Goal: Task Accomplishment & Management: Manage account settings

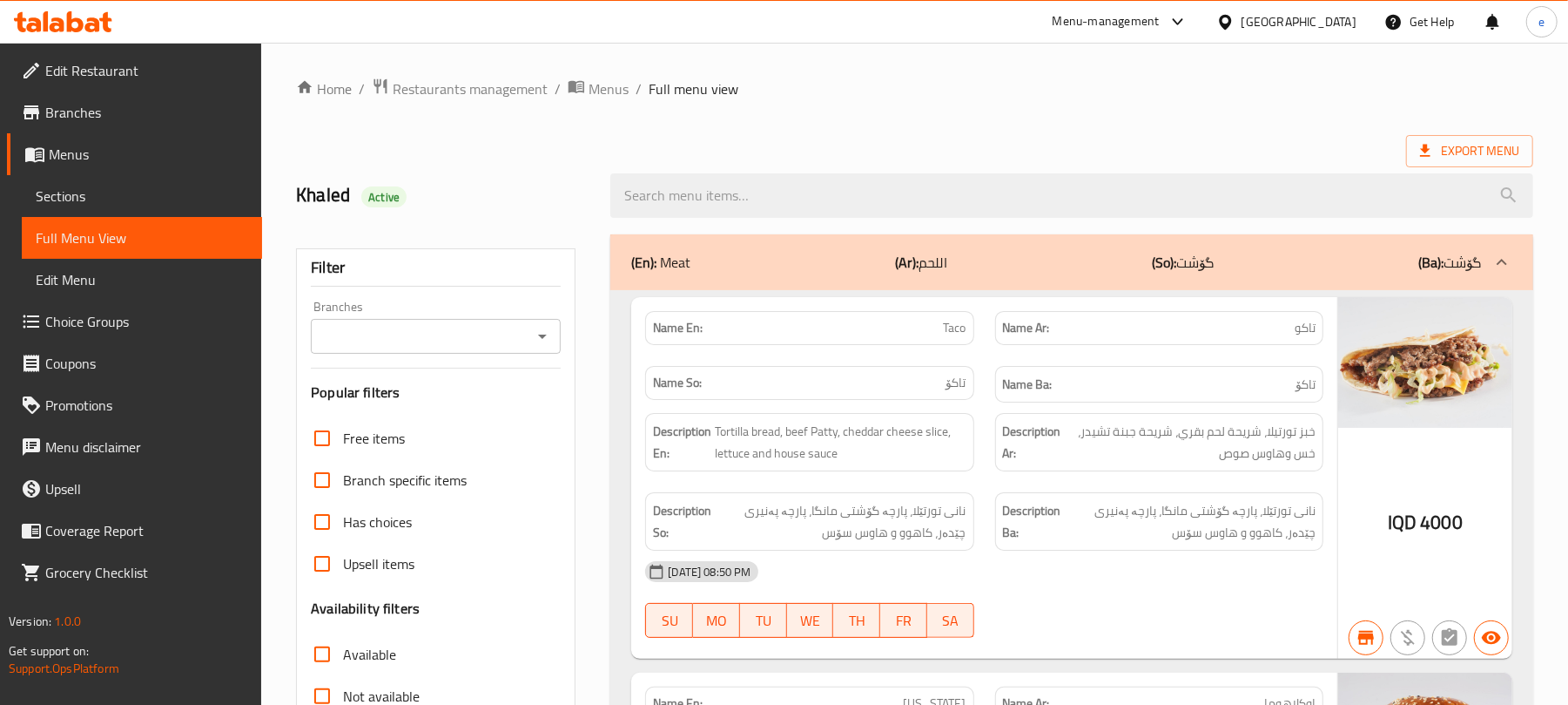
click at [89, 33] on div at bounding box center [63, 21] width 98 height 21
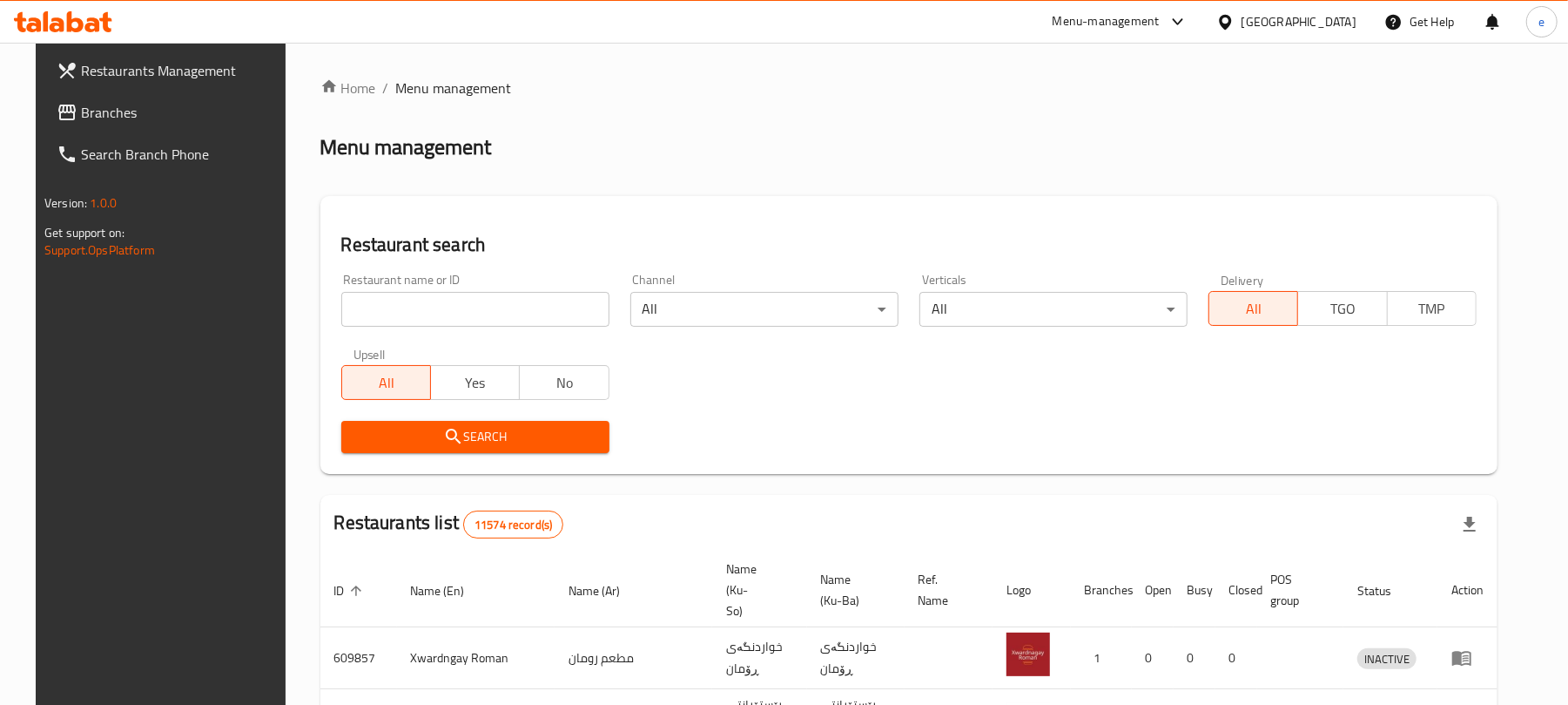
click at [460, 318] on input "search" at bounding box center [475, 309] width 268 height 35
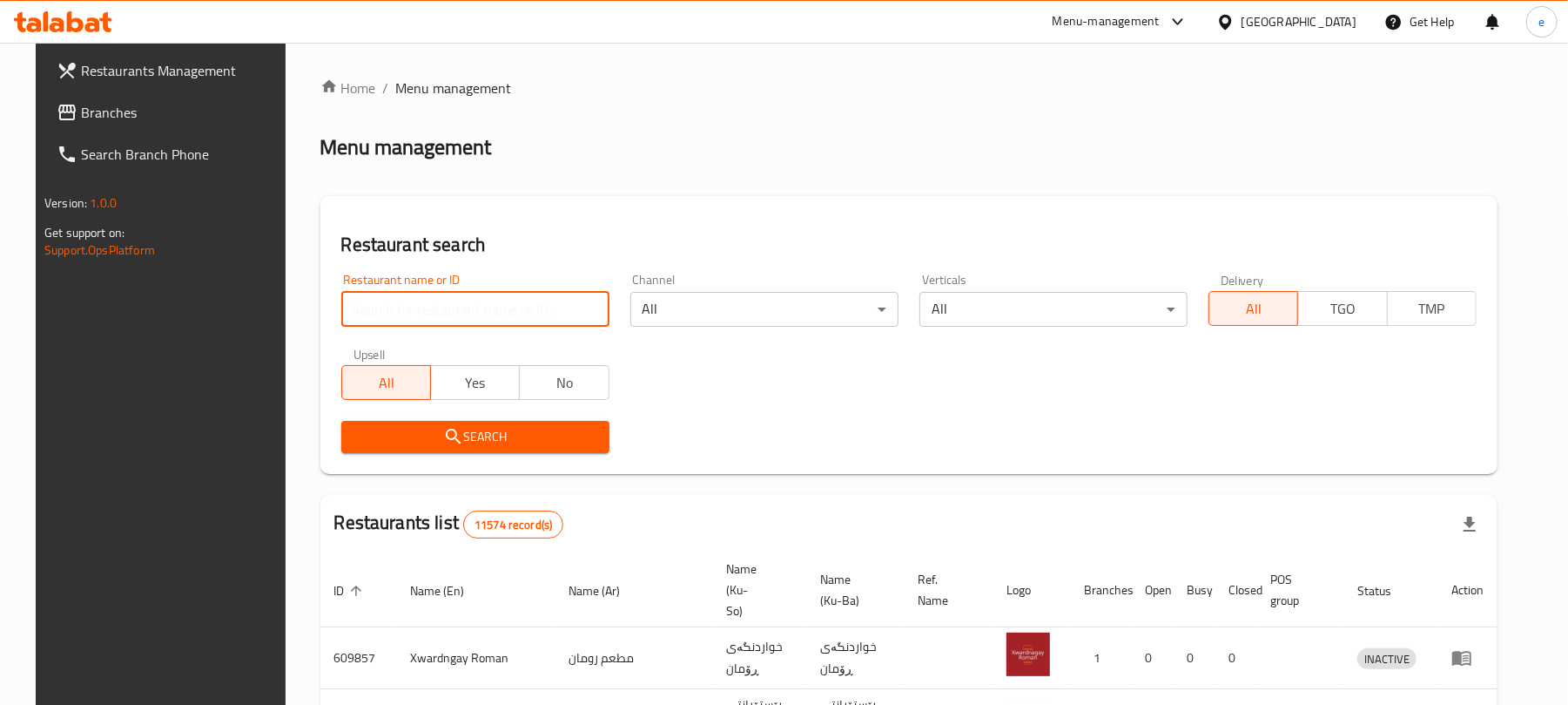
paste input "703944"
type input "703944"
click button "Search" at bounding box center [475, 437] width 268 height 33
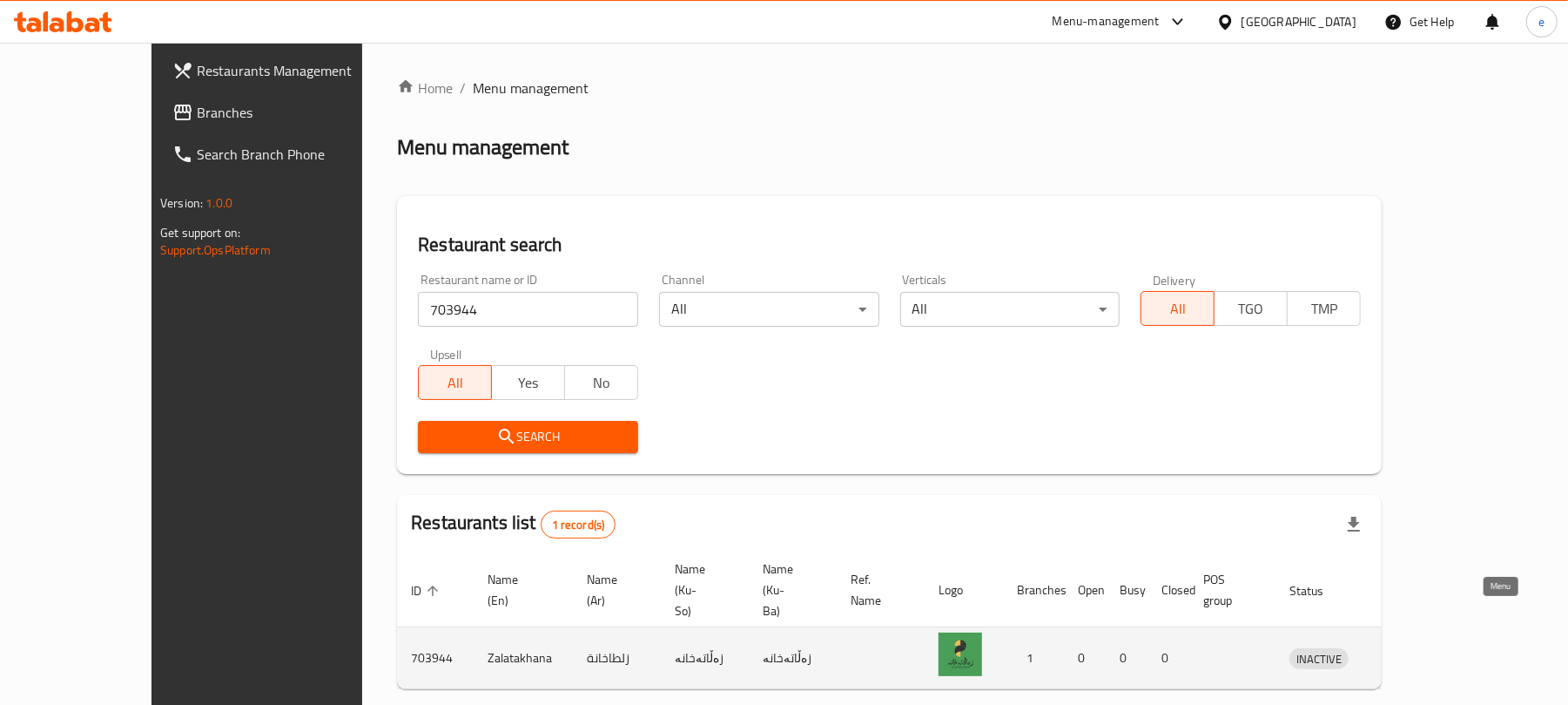
click at [1404, 652] on icon "enhanced table" at bounding box center [1393, 659] width 20 height 15
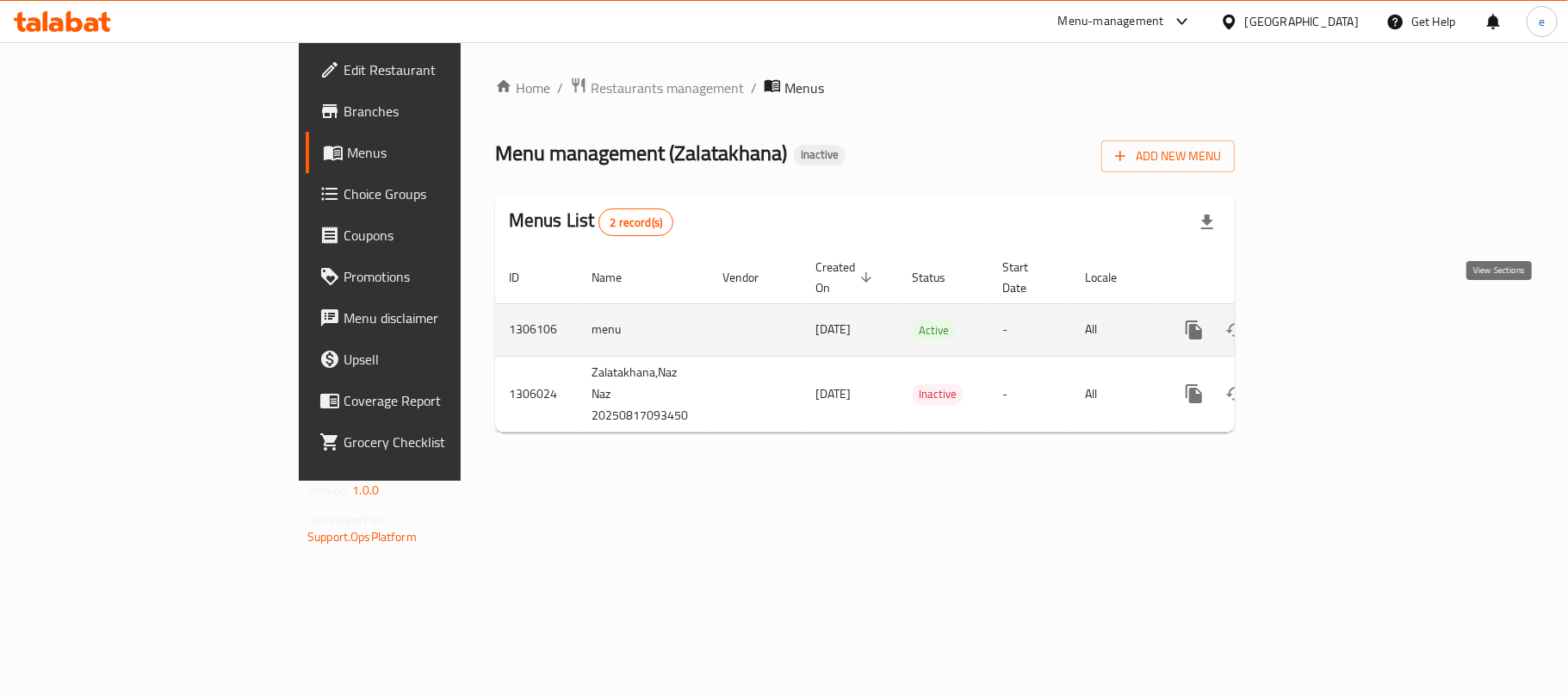
click at [1328, 319] on icon "enhanced table" at bounding box center [1318, 330] width 20 height 20
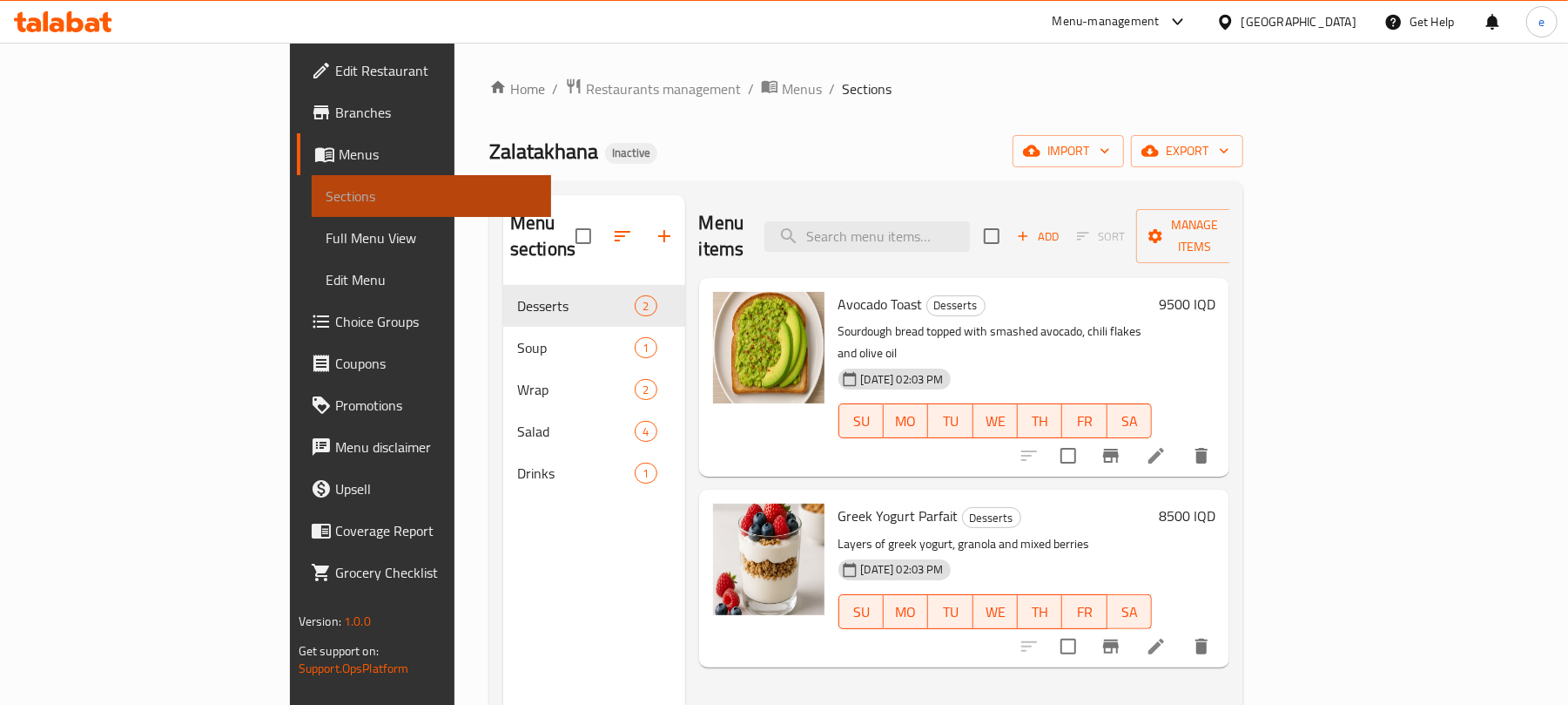
click at [326, 187] on span "Sections" at bounding box center [432, 196] width 213 height 21
click at [326, 193] on span "Sections" at bounding box center [432, 196] width 213 height 21
click at [339, 148] on span "Menus" at bounding box center [439, 154] width 200 height 21
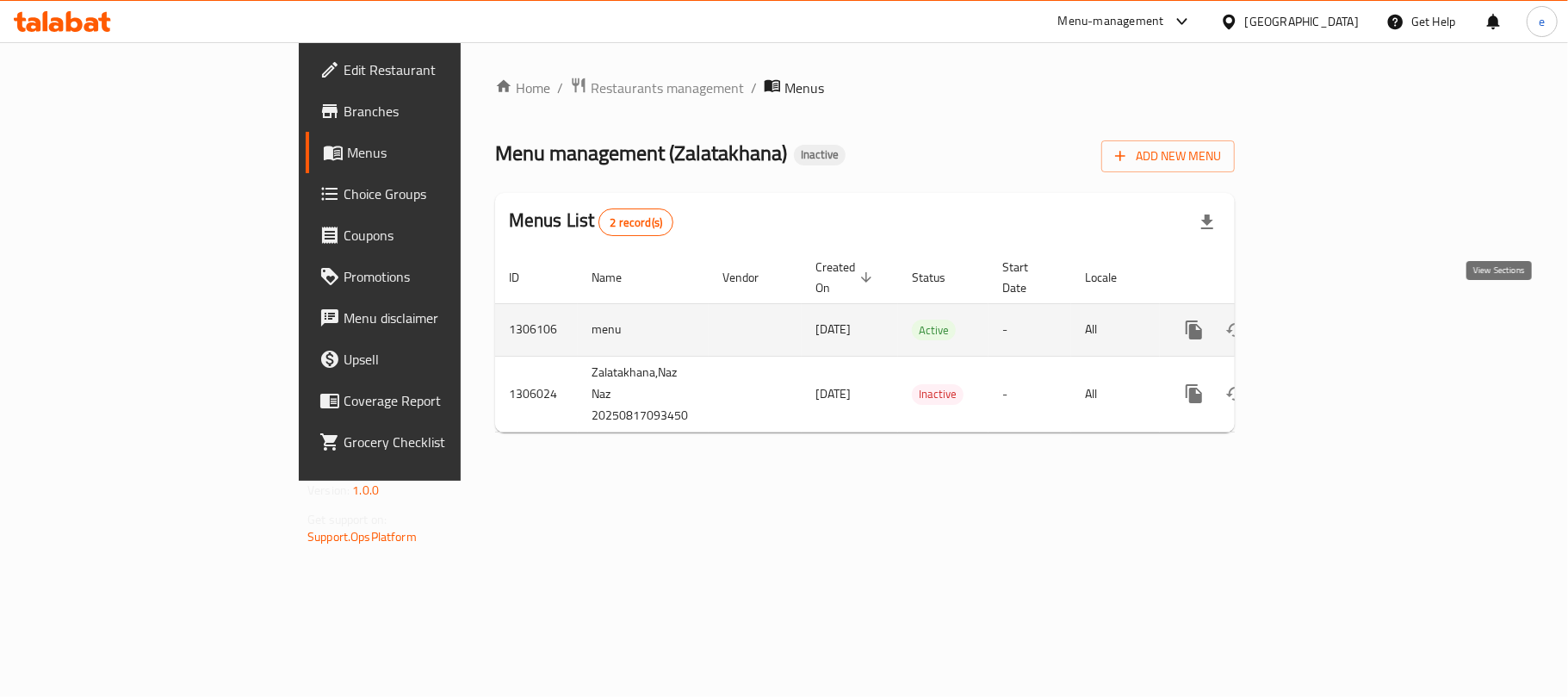
click at [1339, 317] on link "enhanced table" at bounding box center [1318, 330] width 42 height 42
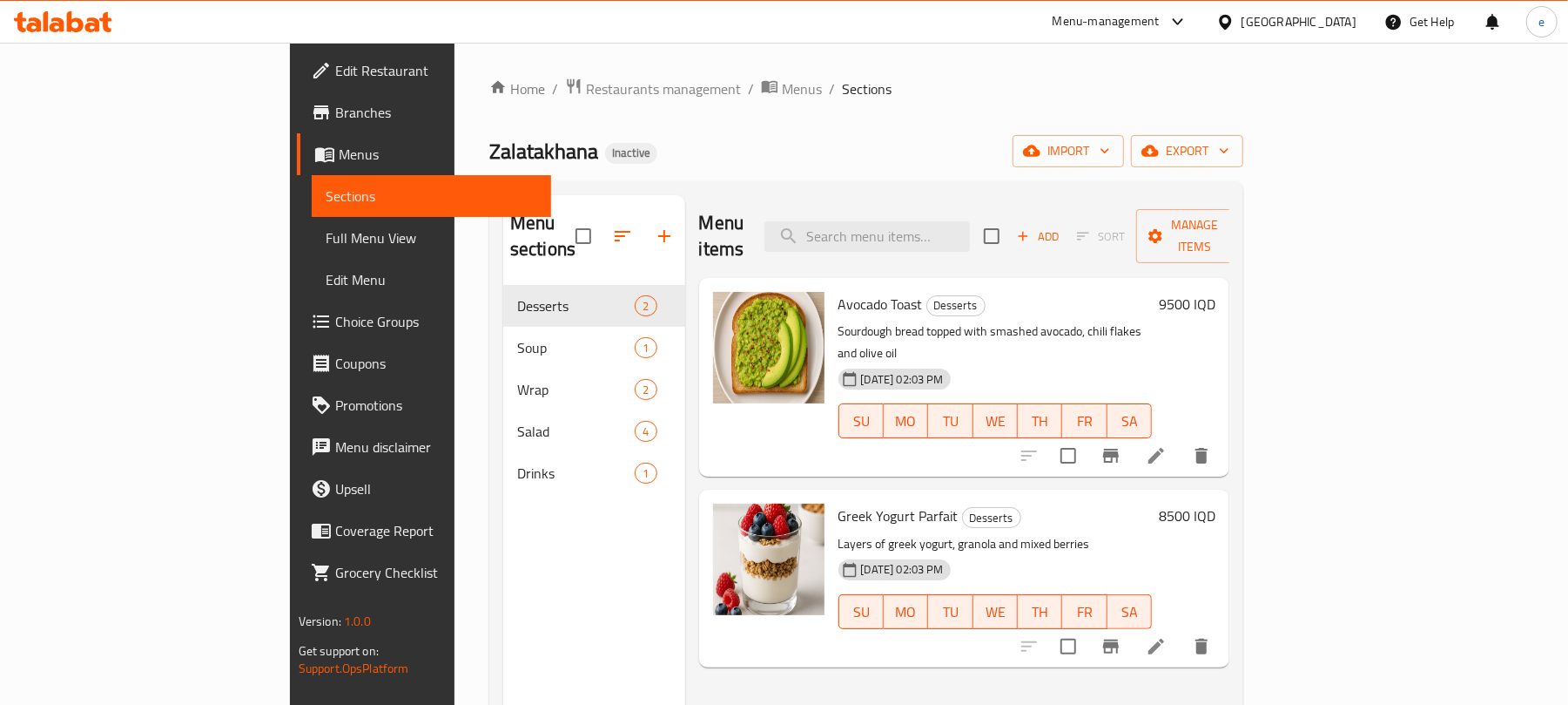
click at [326, 193] on span "Sections" at bounding box center [432, 196] width 213 height 21
click at [339, 147] on span "Menus" at bounding box center [439, 154] width 200 height 21
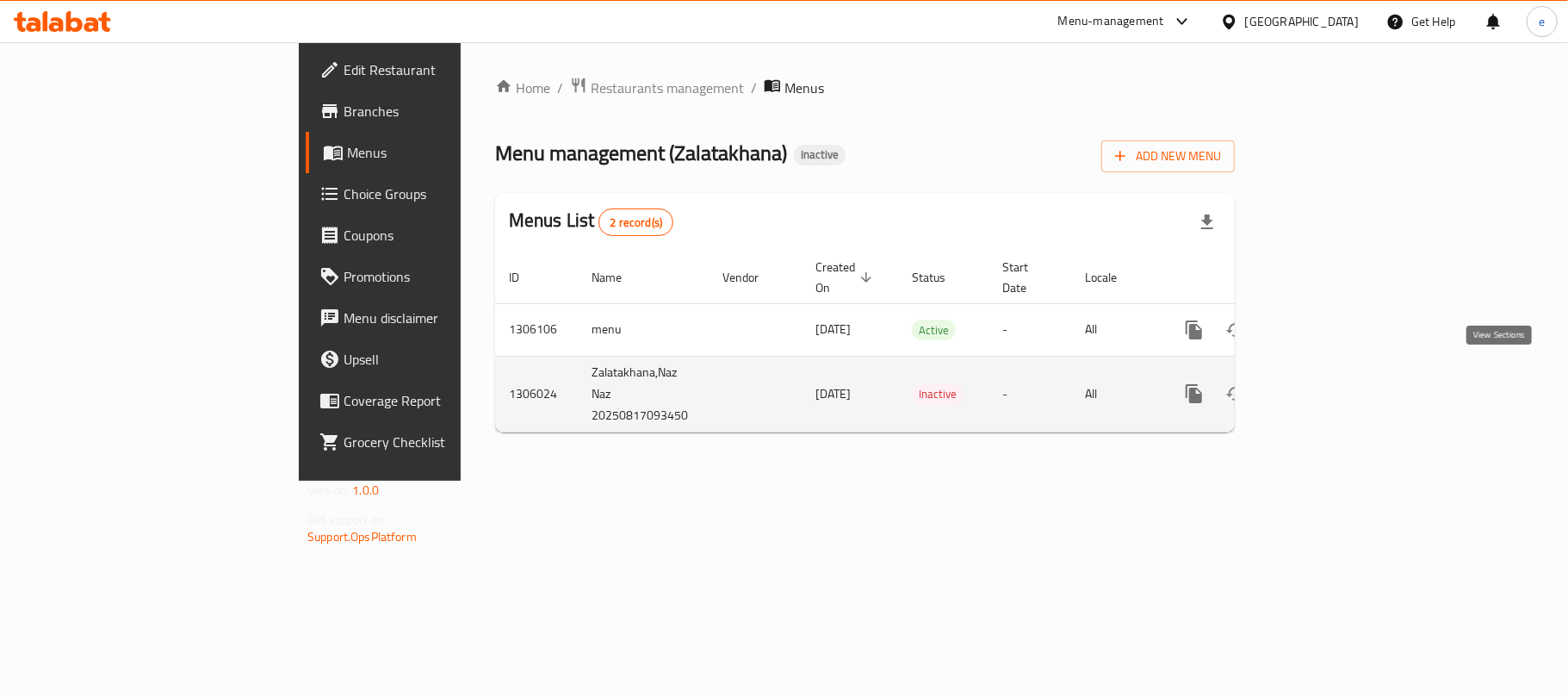
click at [1339, 386] on link "enhanced table" at bounding box center [1318, 393] width 42 height 42
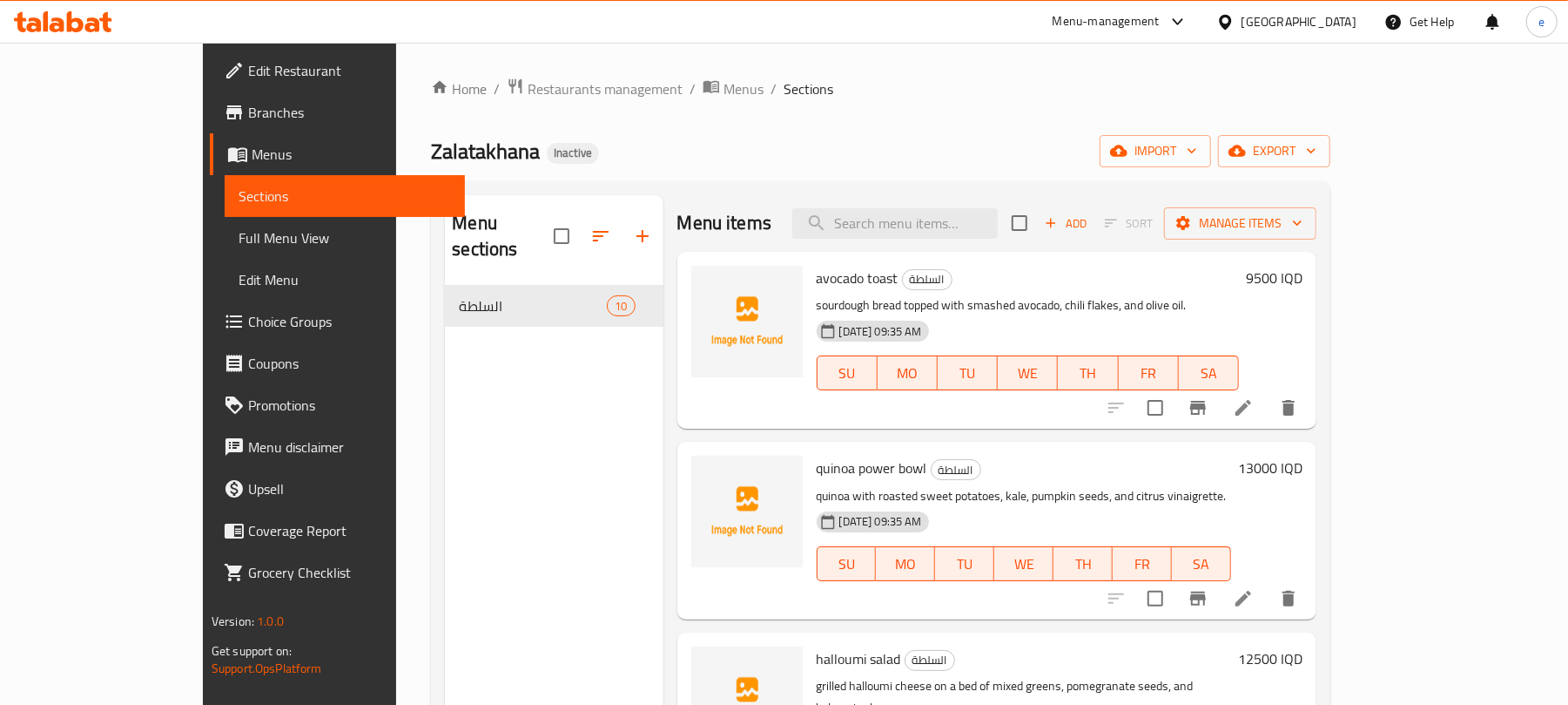
click at [252, 158] on span "Menus" at bounding box center [352, 154] width 200 height 21
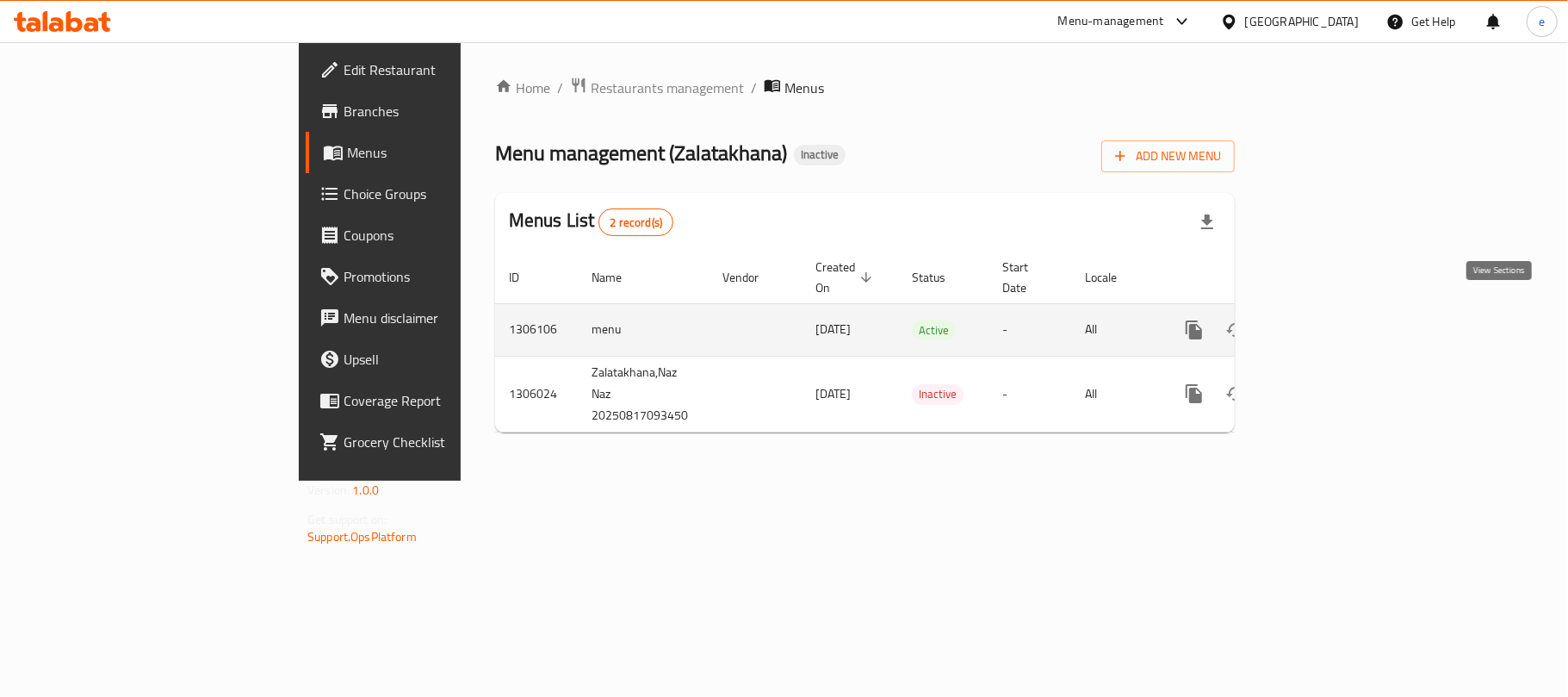
click at [1339, 324] on link "enhanced table" at bounding box center [1318, 330] width 42 height 42
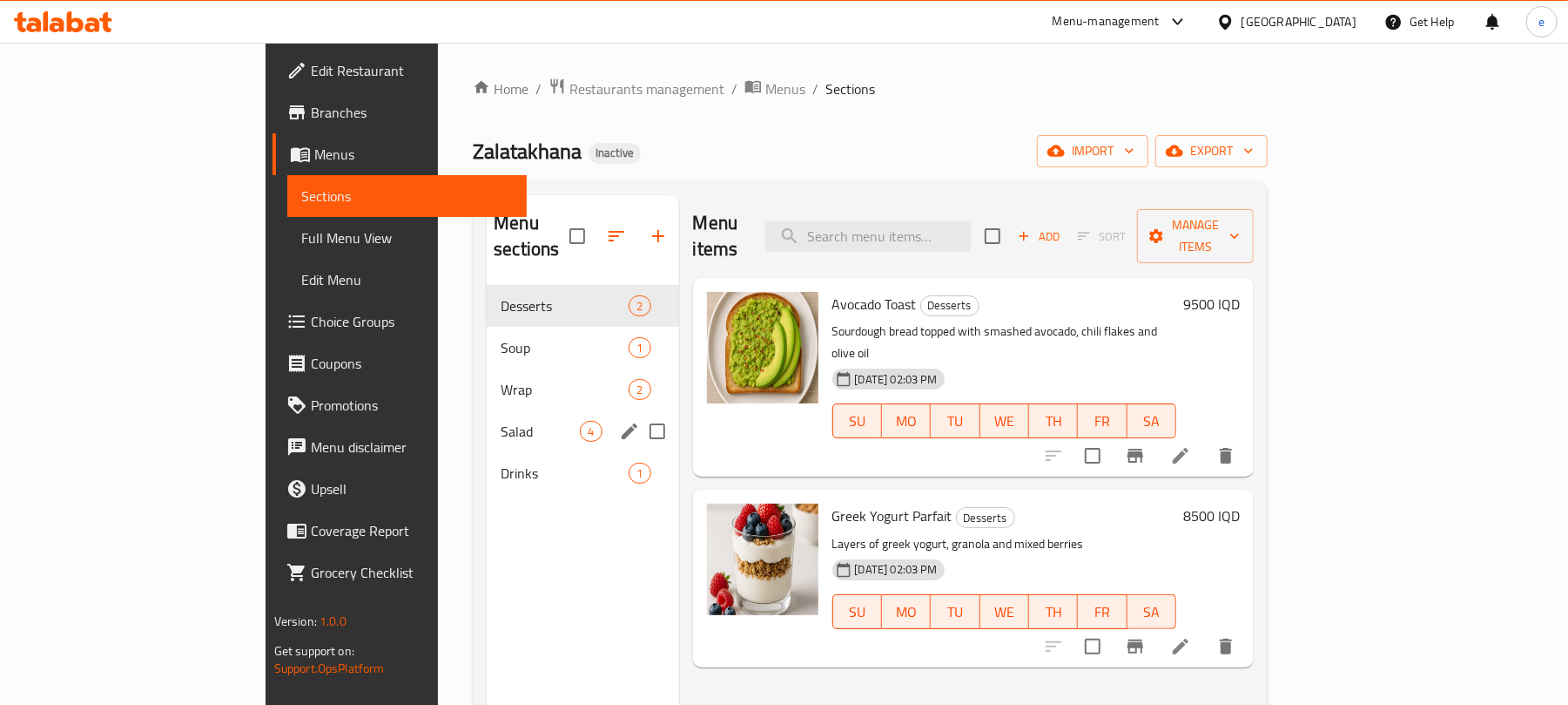
click at [500, 421] on span "Salad" at bounding box center [539, 431] width 79 height 21
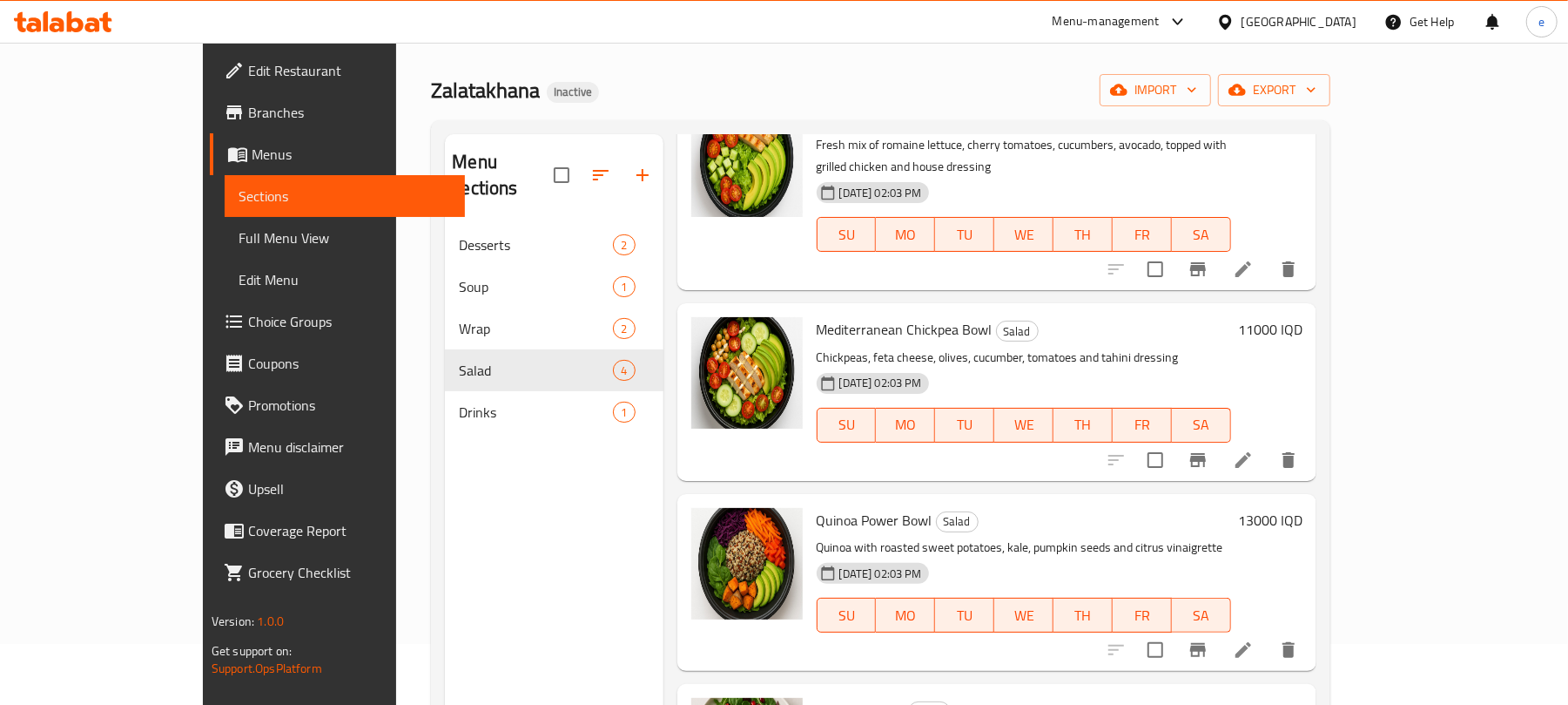
scroll to position [12, 0]
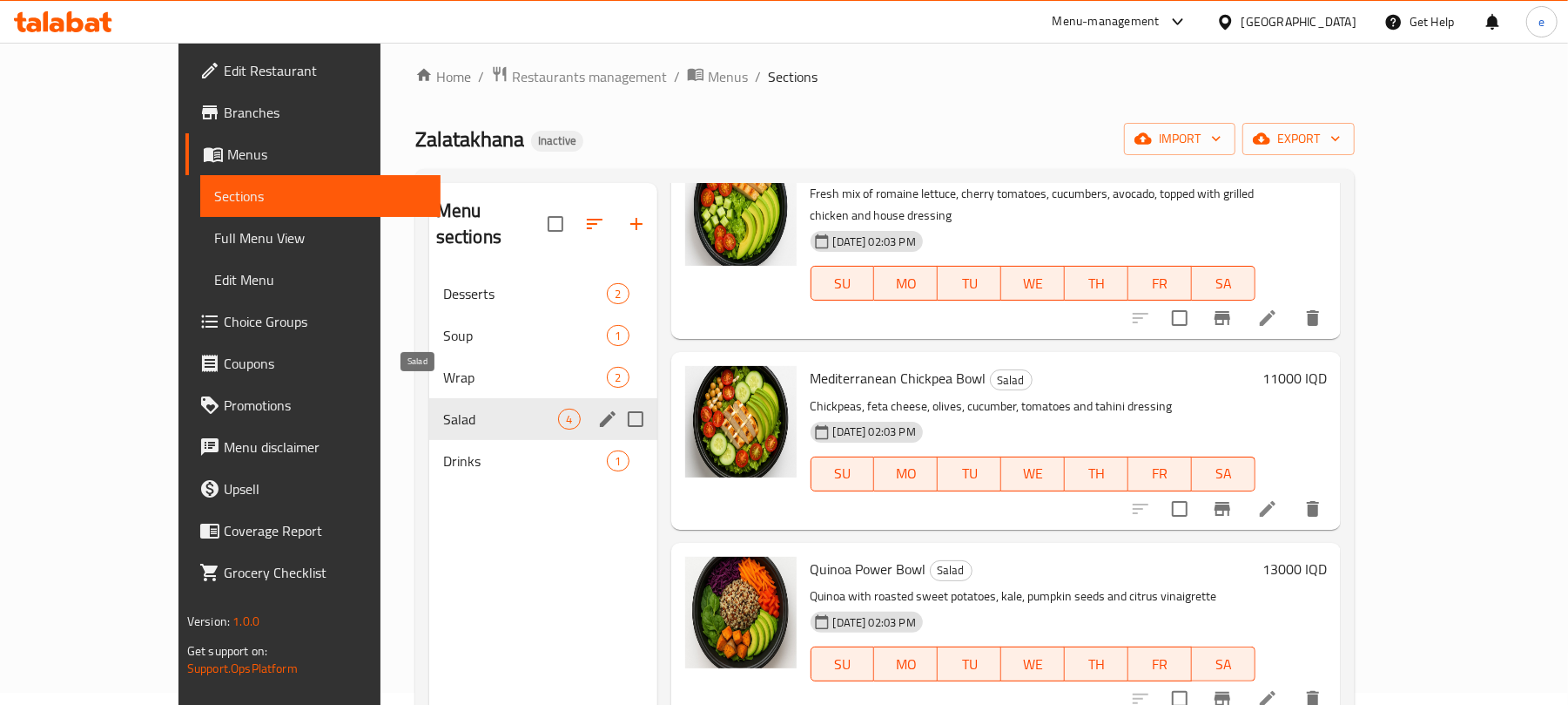
click at [443, 367] on span "Wrap" at bounding box center [525, 377] width 164 height 21
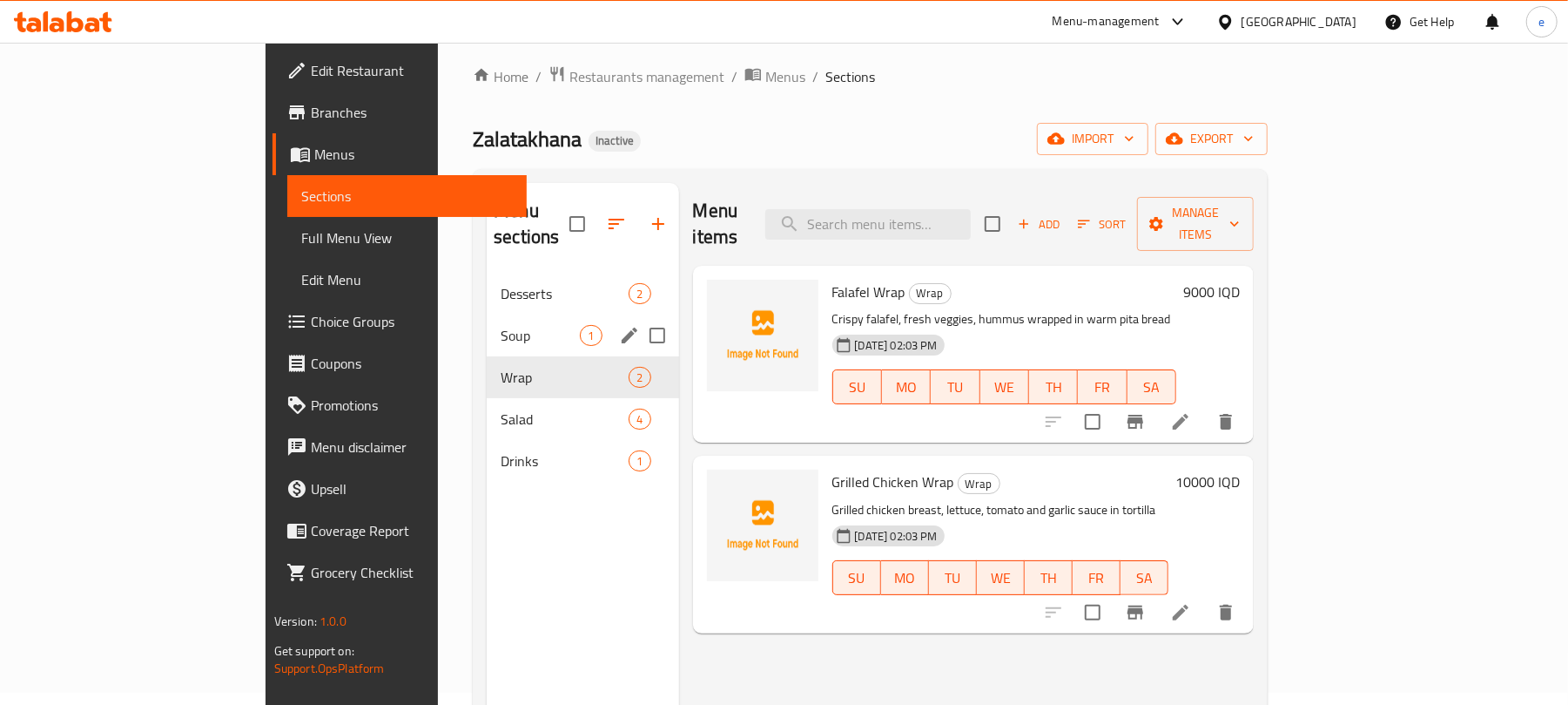
click at [486, 324] on div "Soup 1" at bounding box center [581, 335] width 191 height 42
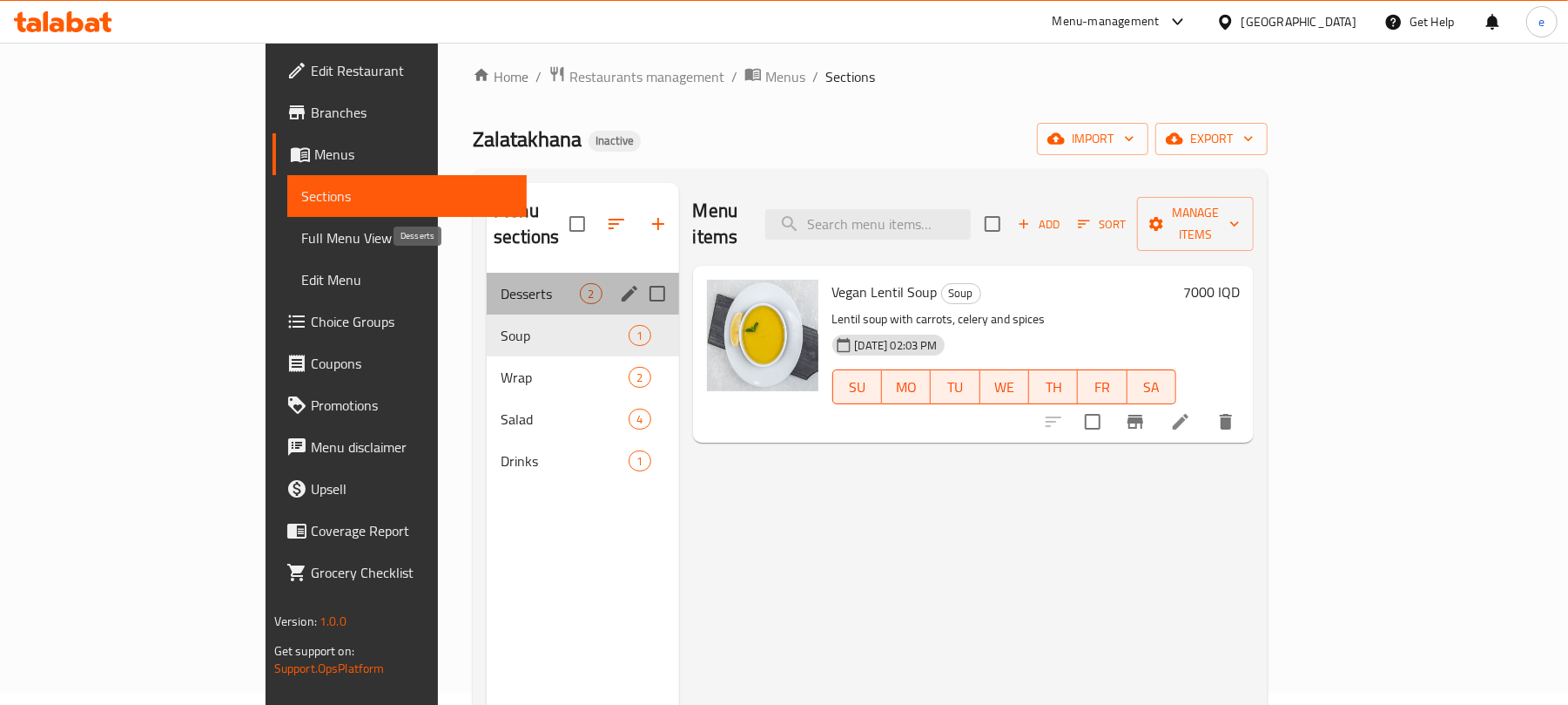
click at [500, 283] on span "Desserts" at bounding box center [539, 293] width 79 height 21
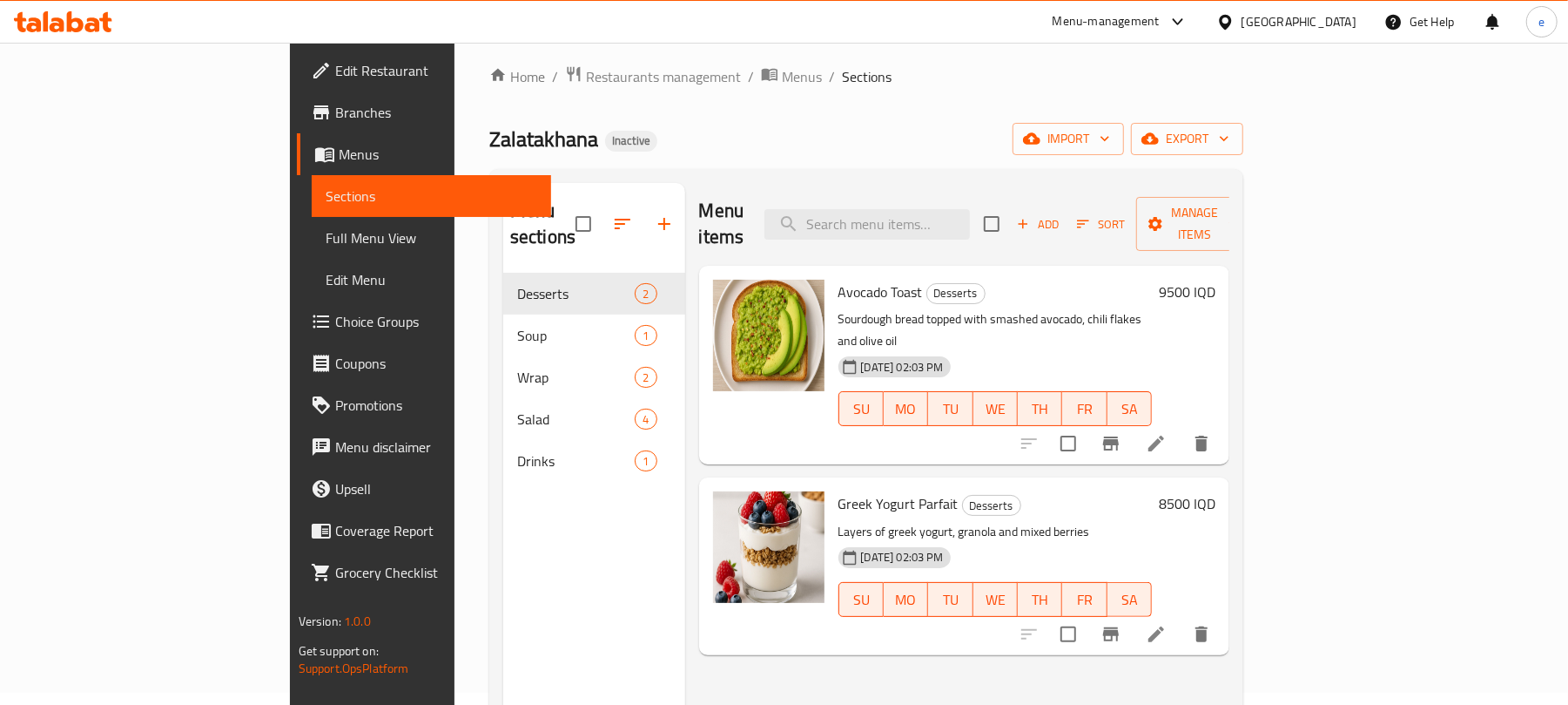
click at [297, 137] on link "Menus" at bounding box center [424, 154] width 255 height 42
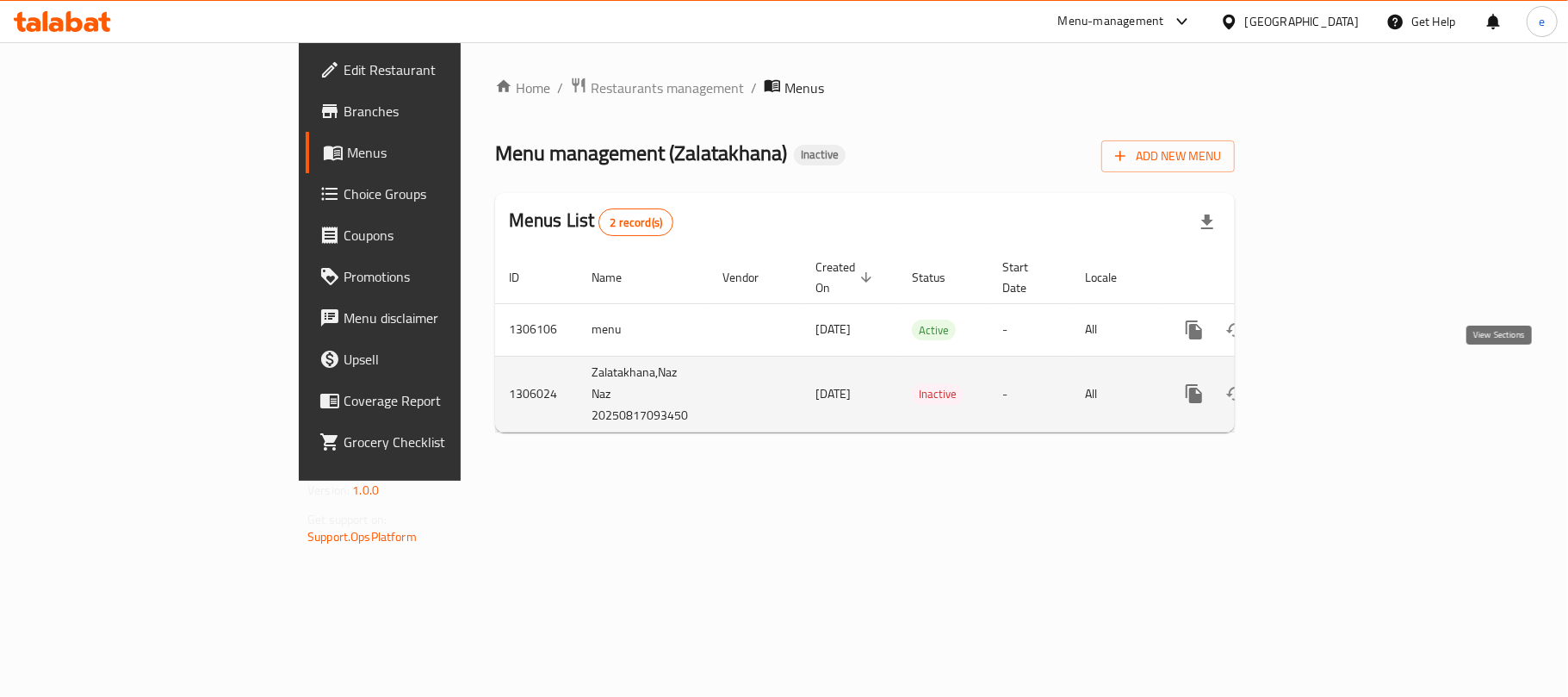
click at [1328, 384] on icon "enhanced table" at bounding box center [1318, 393] width 20 height 20
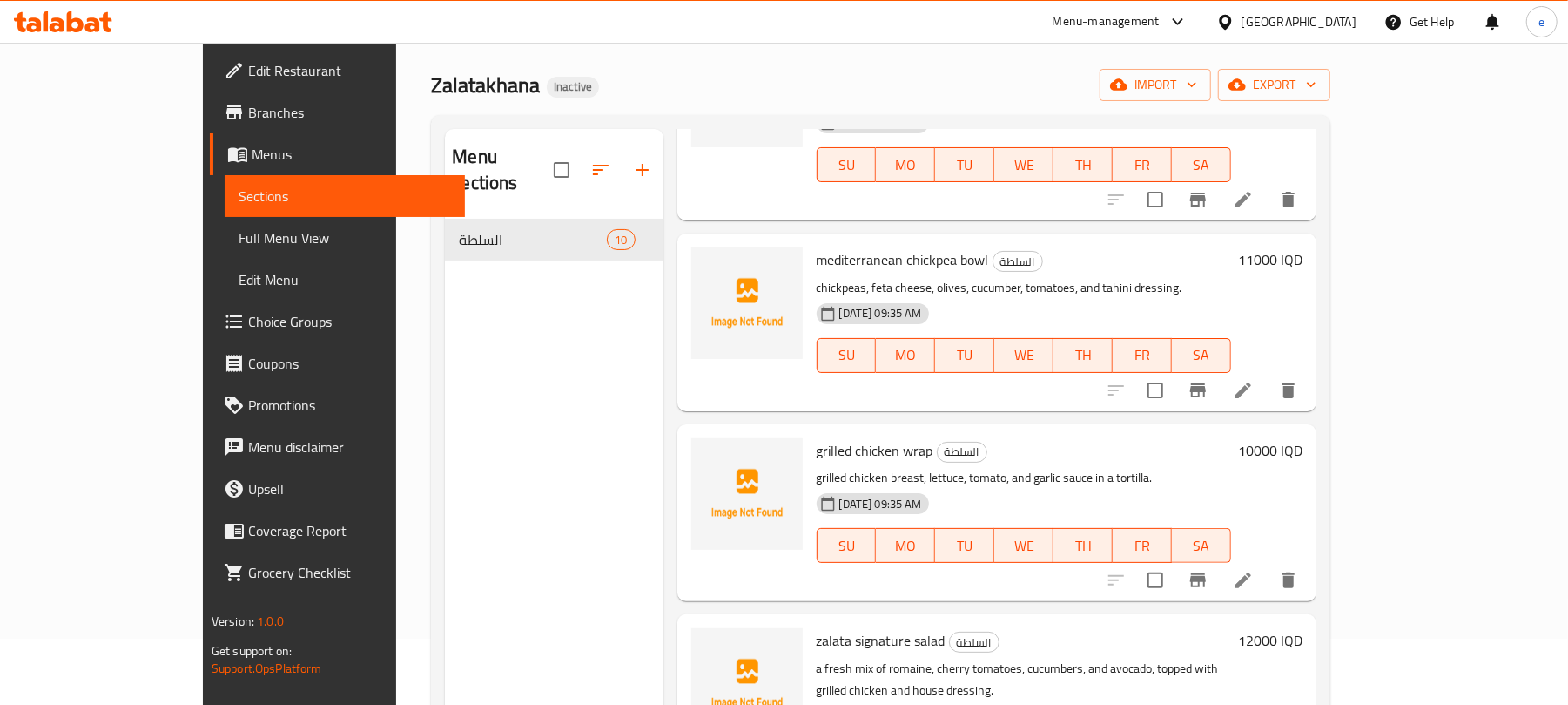
scroll to position [12, 0]
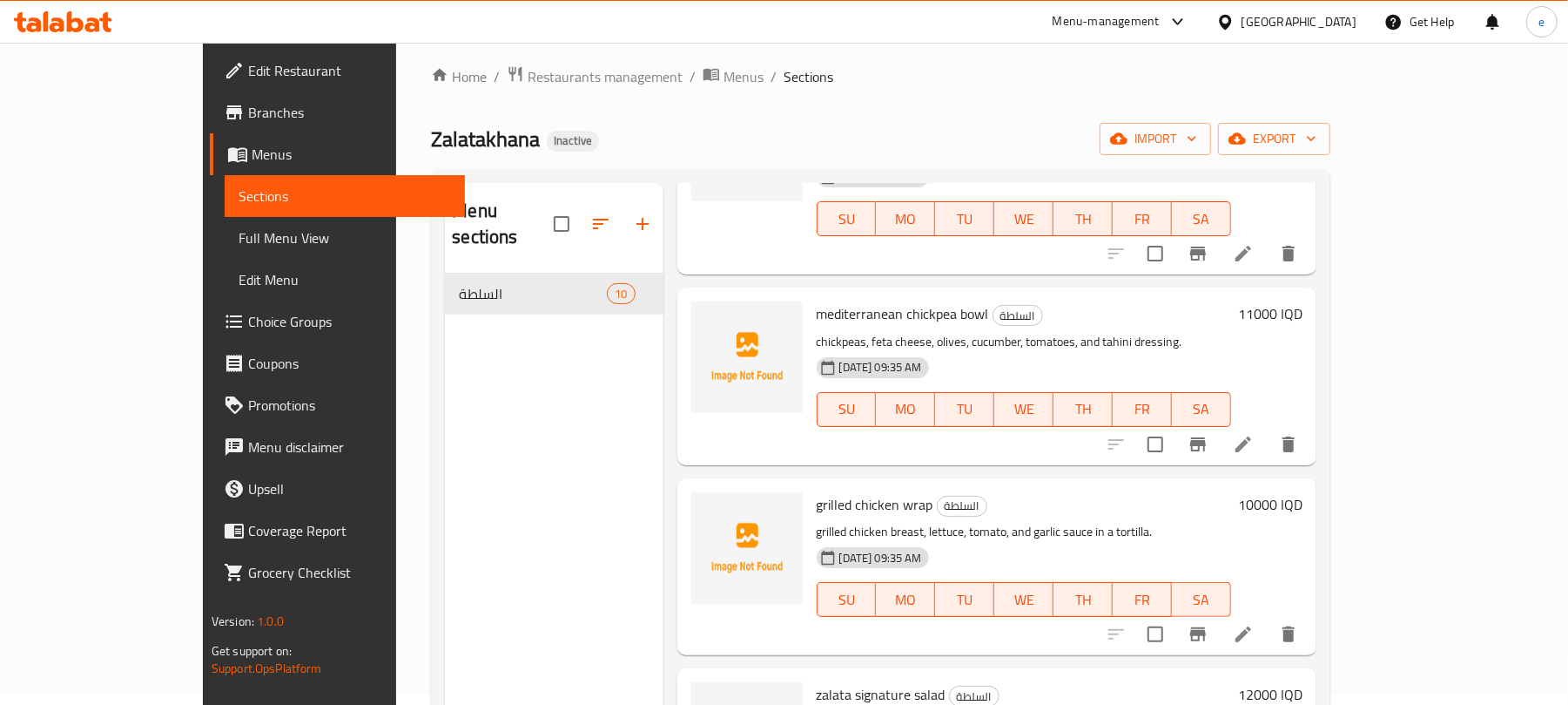
click at [252, 161] on span "Menus" at bounding box center [352, 154] width 200 height 21
